Goal: Information Seeking & Learning: Check status

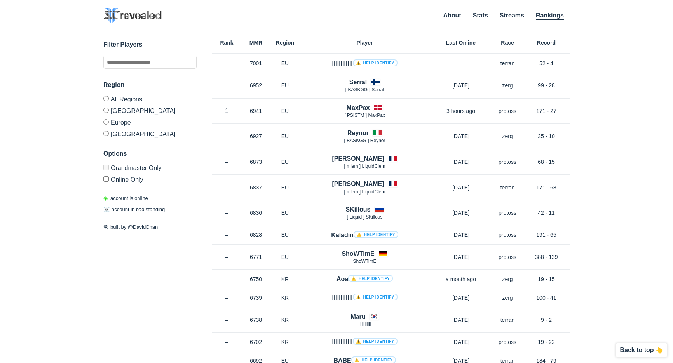
click at [113, 137] on label "[GEOGRAPHIC_DATA]" at bounding box center [149, 133] width 93 height 10
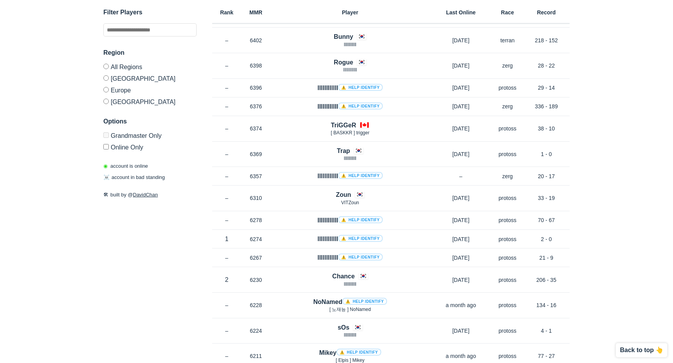
scroll to position [832, 0]
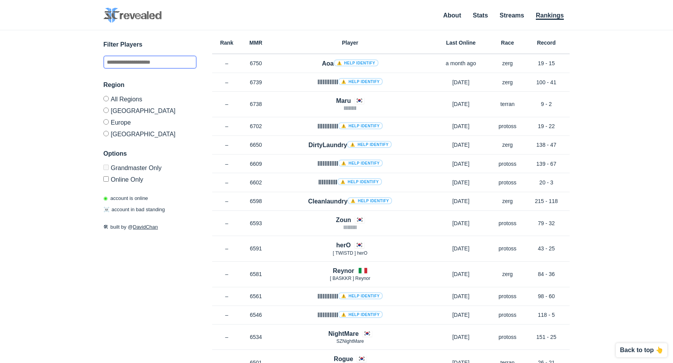
click at [144, 56] on input "text" at bounding box center [149, 62] width 93 height 13
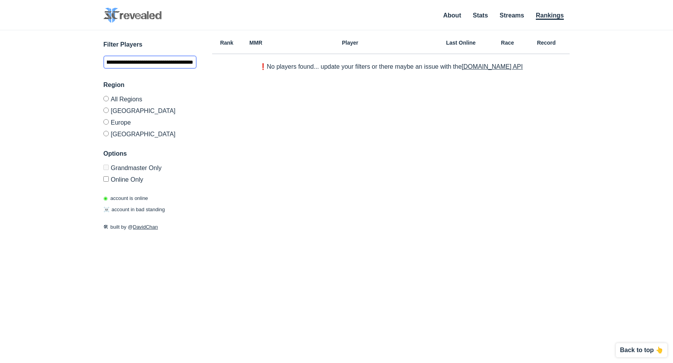
scroll to position [0, 29]
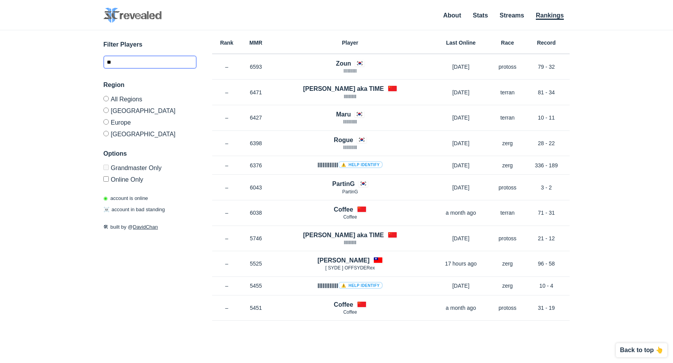
type input "*"
